Goal: Information Seeking & Learning: Check status

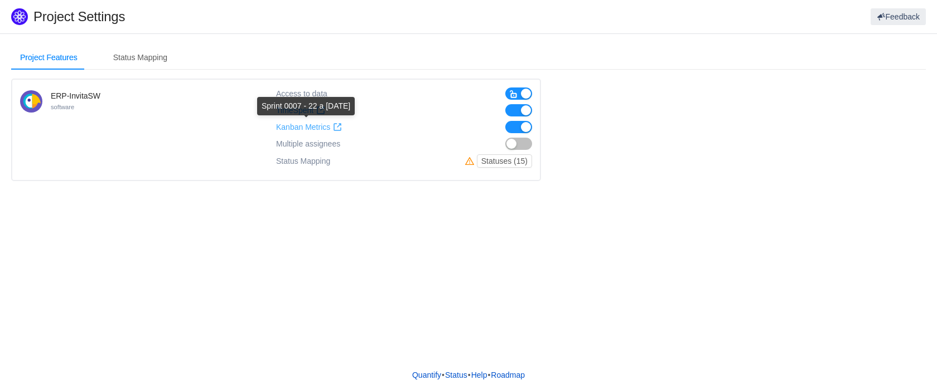
click at [306, 124] on span "Kanban Metrics" at bounding box center [303, 127] width 54 height 9
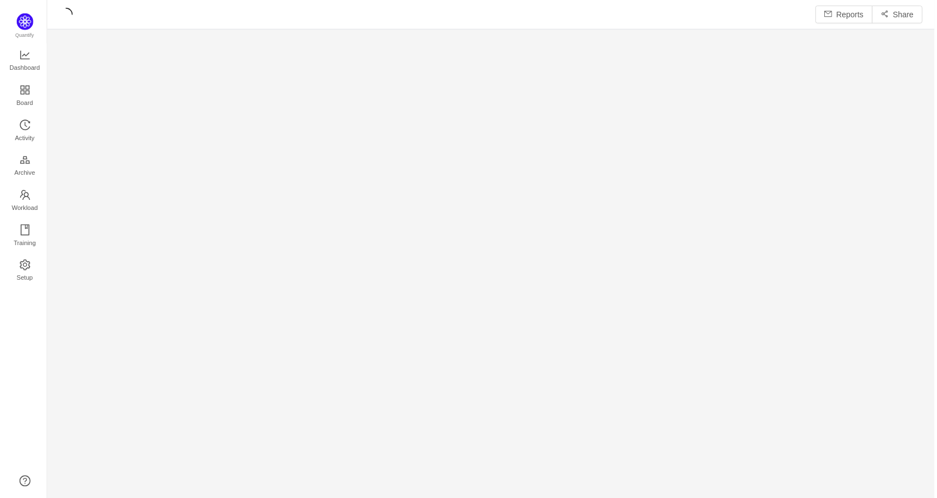
scroll to position [484, 867]
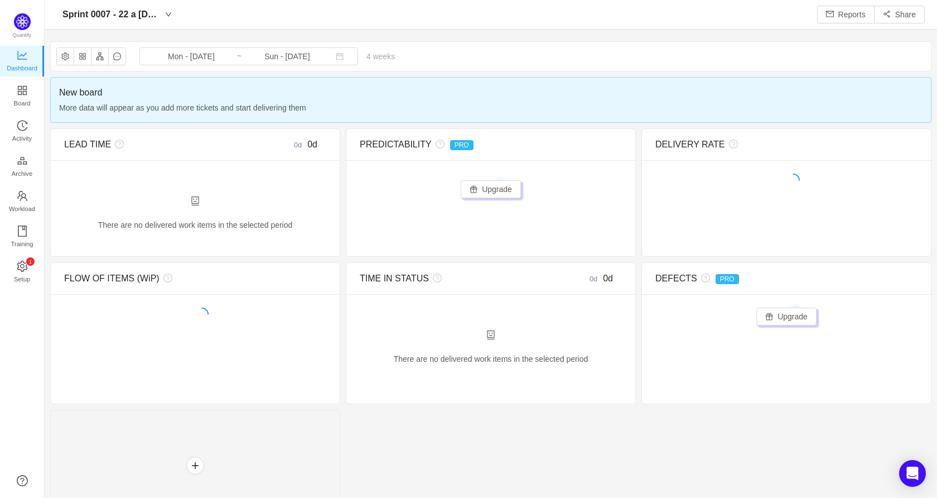
scroll to position [481, 867]
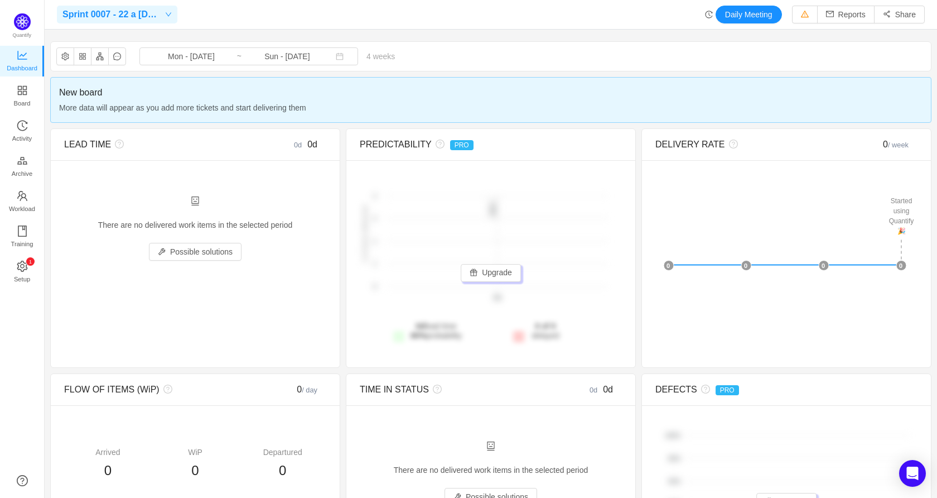
click at [166, 13] on icon "icon: down" at bounding box center [168, 14] width 7 height 7
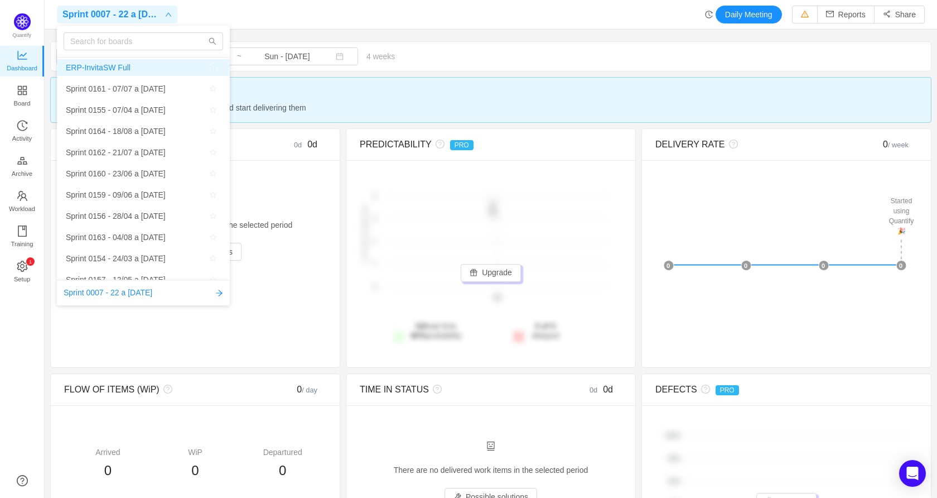
click at [135, 62] on span "ERP-InvitaSW Full" at bounding box center [143, 67] width 155 height 17
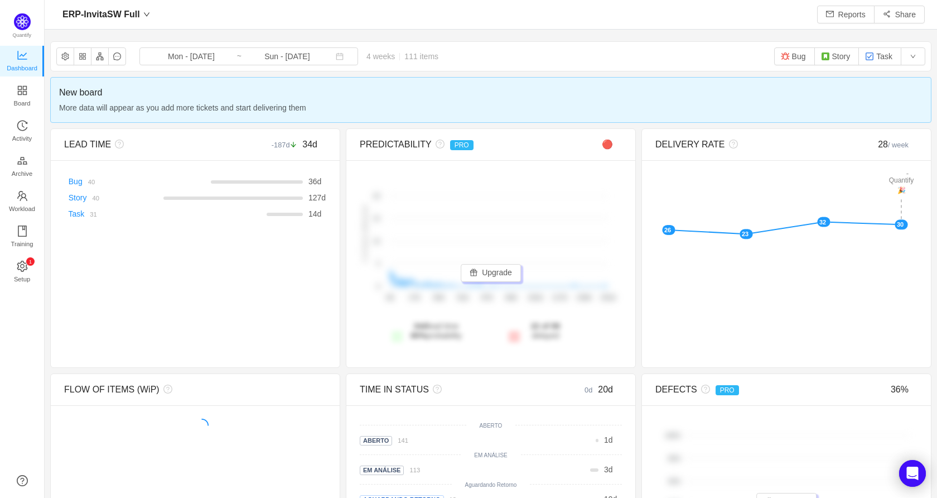
scroll to position [481, 867]
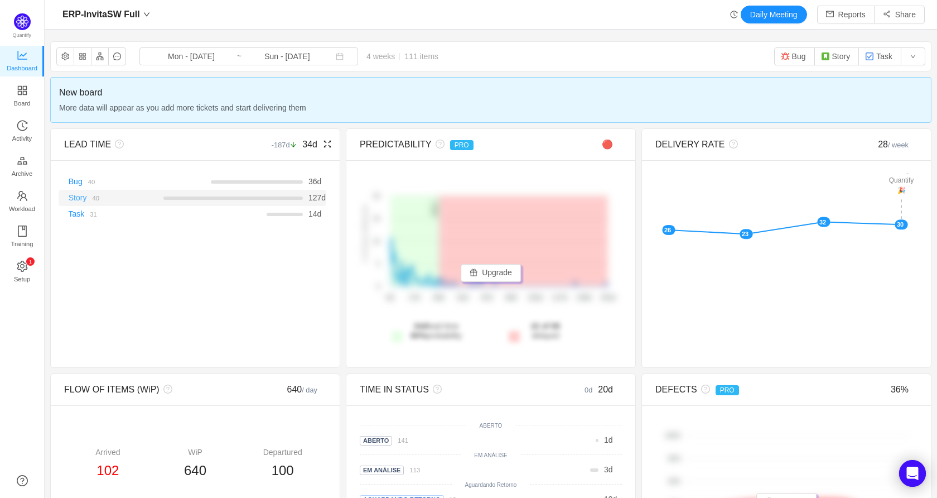
click at [83, 200] on link "Story" at bounding box center [78, 197] width 18 height 9
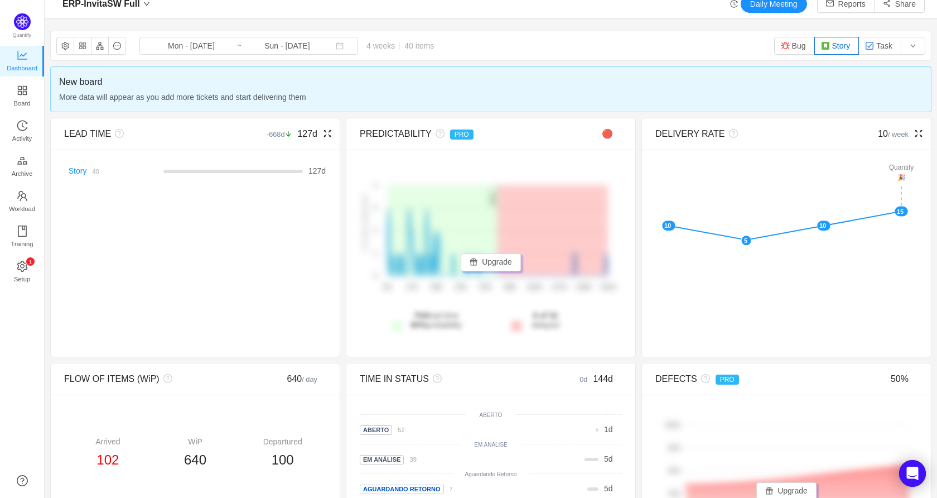
scroll to position [0, 0]
